Goal: Information Seeking & Learning: Learn about a topic

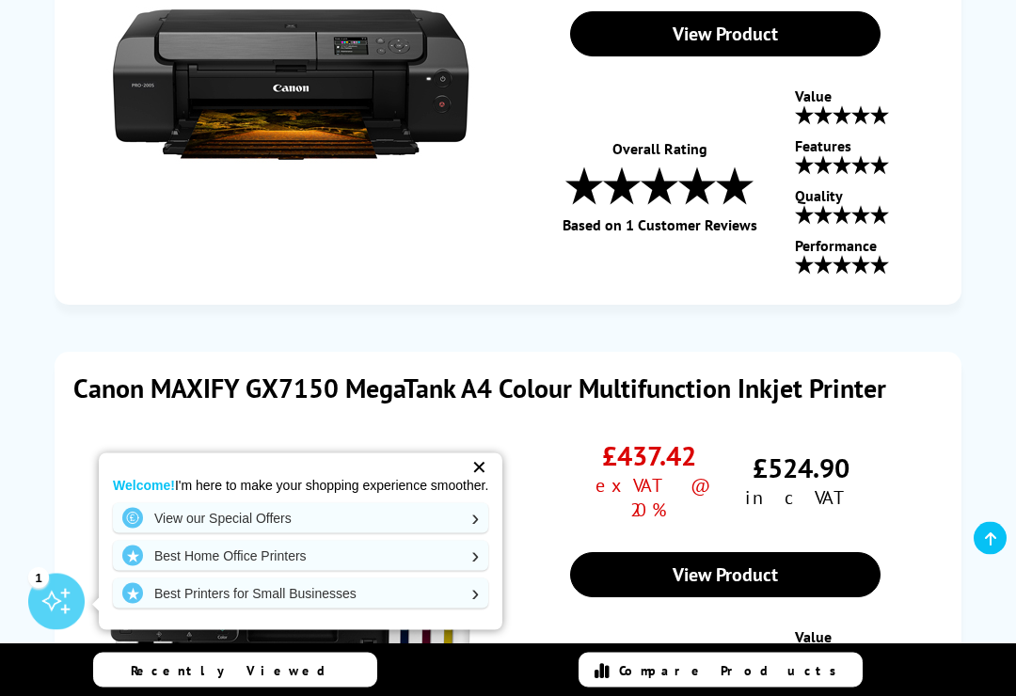
scroll to position [3568, 0]
click at [492, 460] on div "✕" at bounding box center [479, 467] width 26 height 26
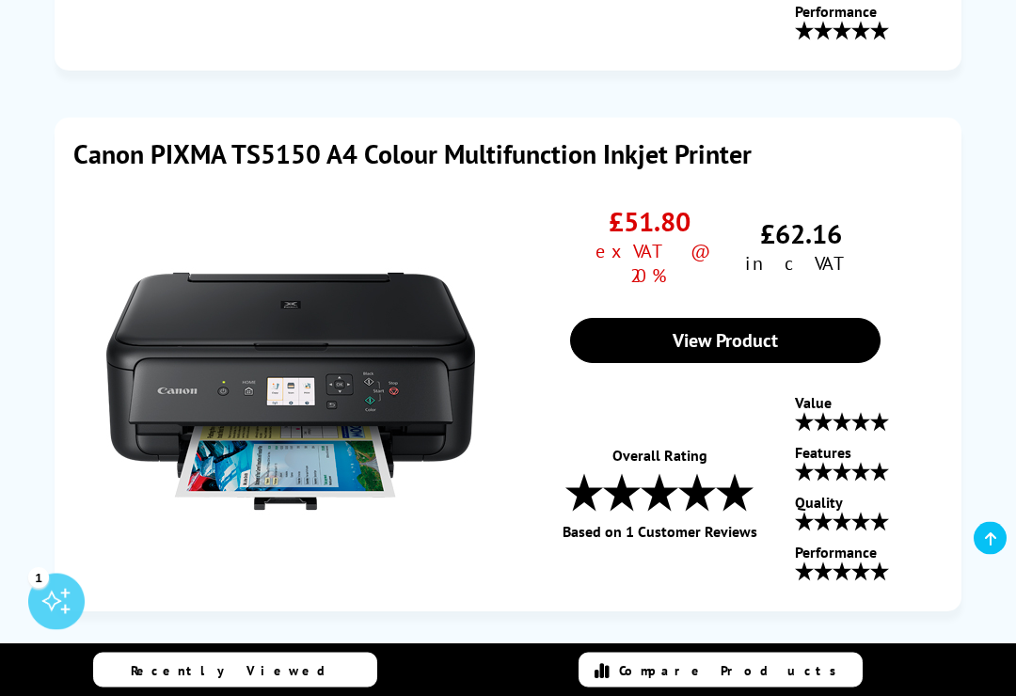
scroll to position [1109, 0]
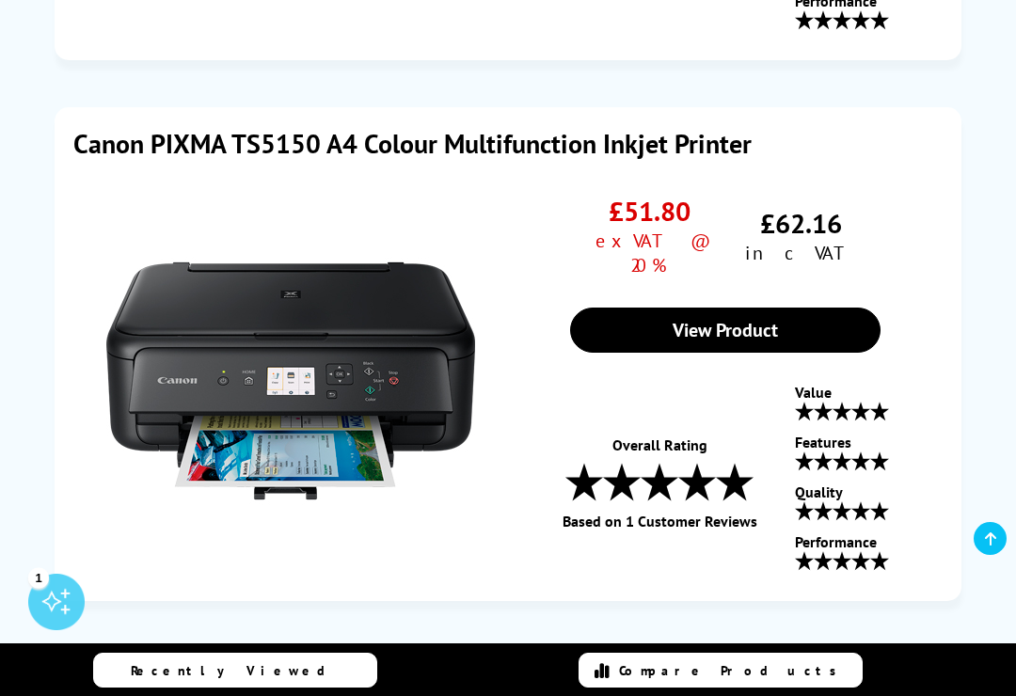
click at [724, 308] on link "View Product" at bounding box center [724, 330] width 309 height 45
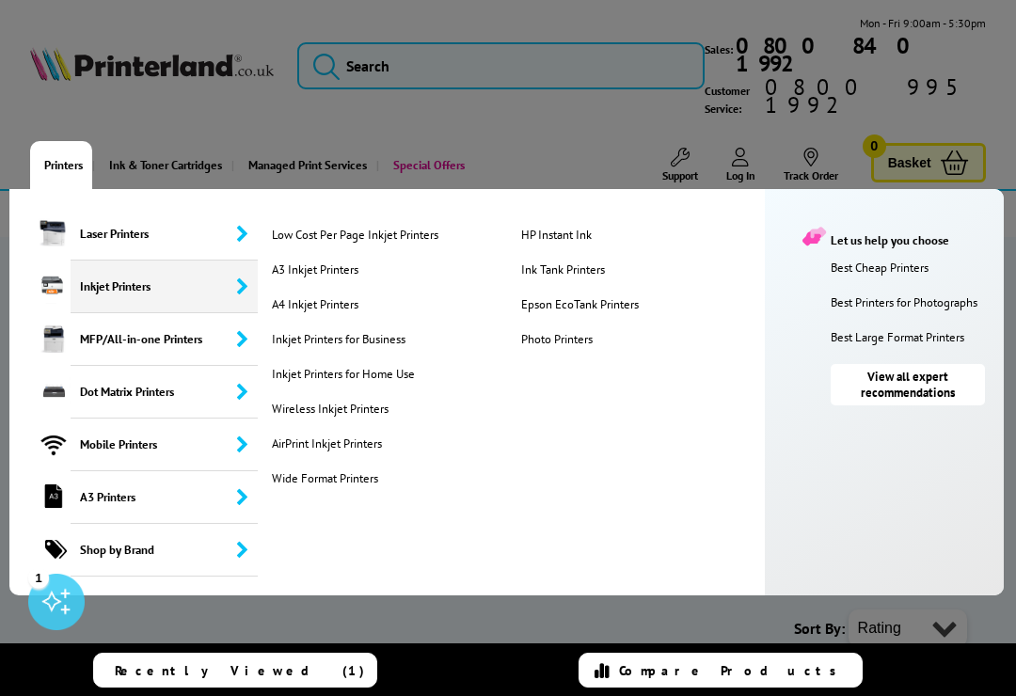
click at [581, 331] on link "Photo Printers" at bounding box center [638, 339] width 244 height 16
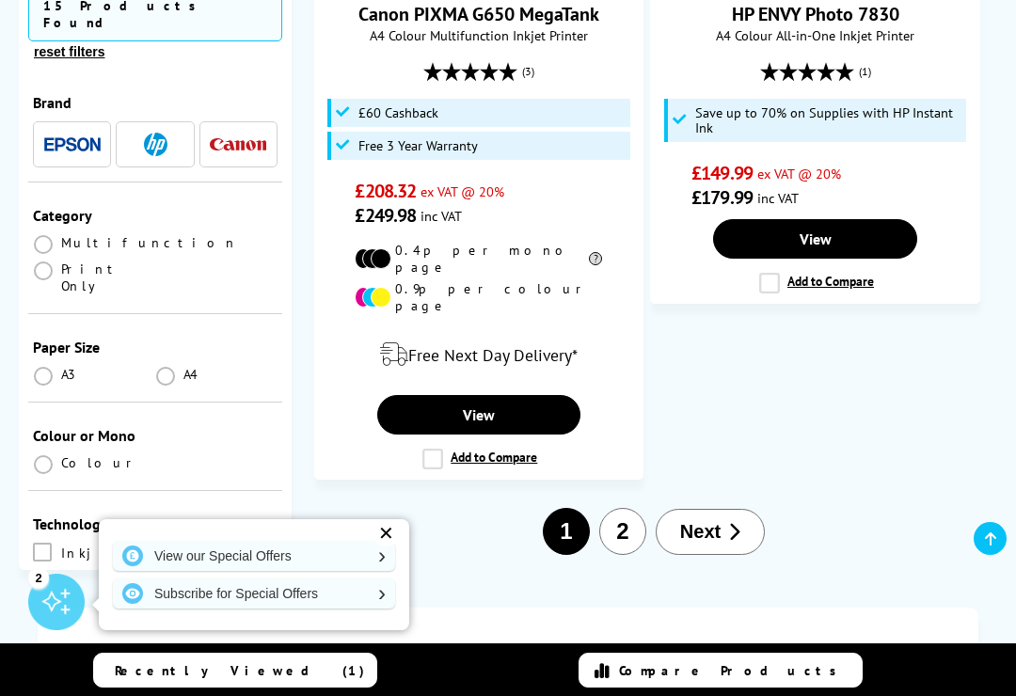
scroll to position [4221, 0]
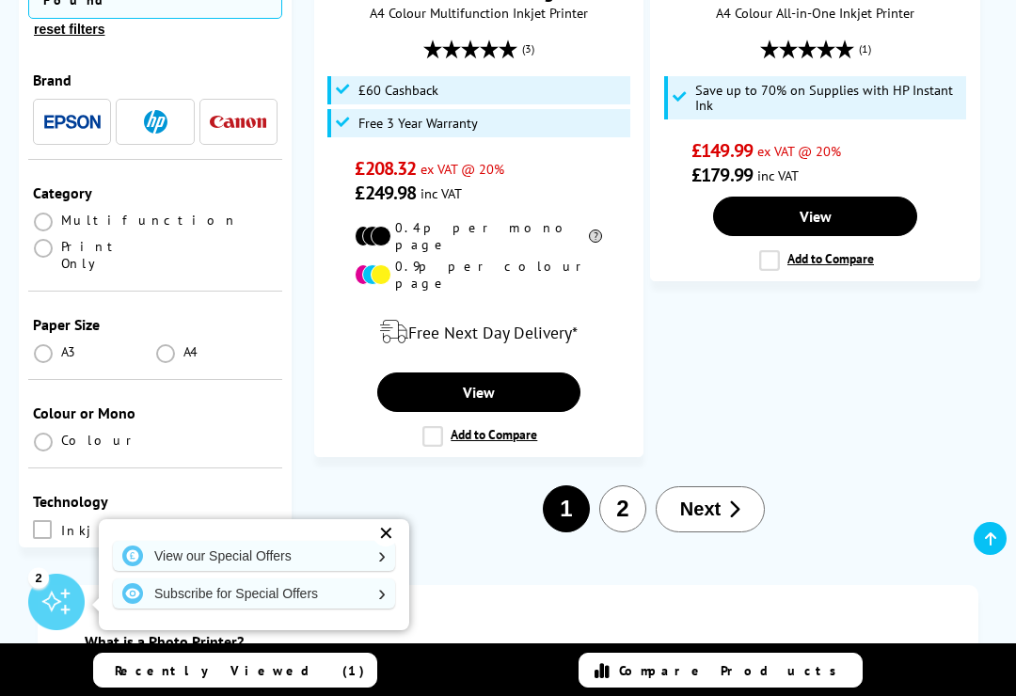
click at [719, 498] on span "Next" at bounding box center [700, 509] width 40 height 22
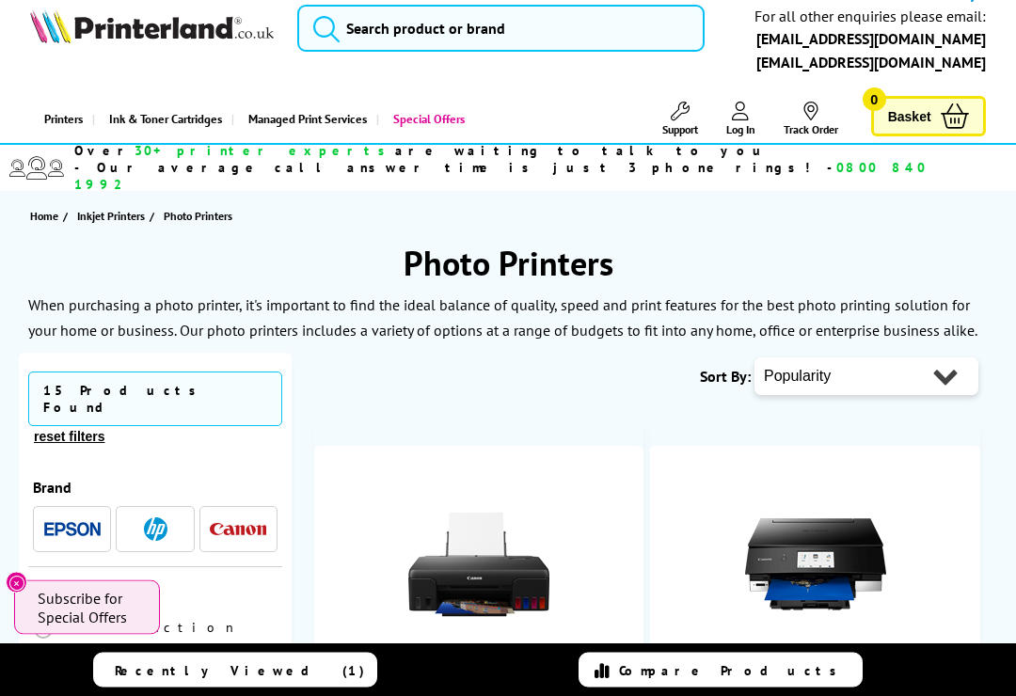
scroll to position [2, 0]
